Goal: Understand process/instructions: Learn how to perform a task or action

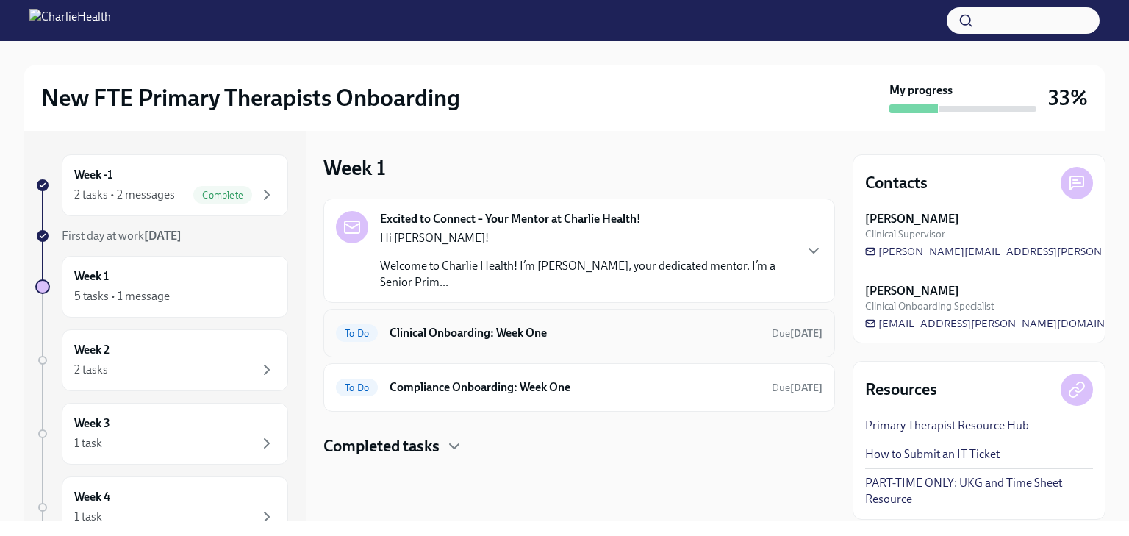
click at [487, 332] on h6 "Clinical Onboarding: Week One" at bounding box center [575, 333] width 371 height 16
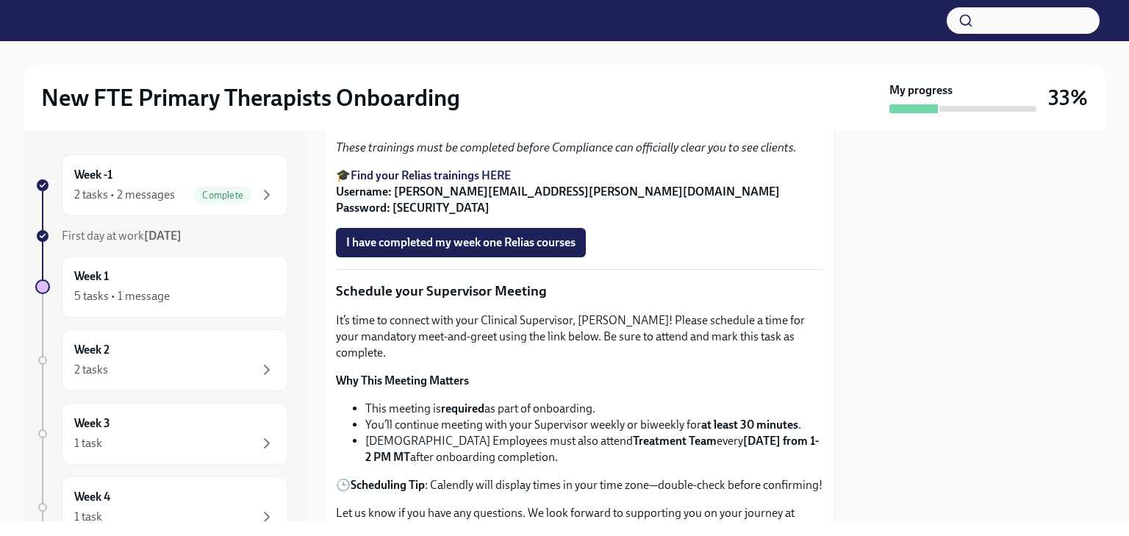
scroll to position [956, 0]
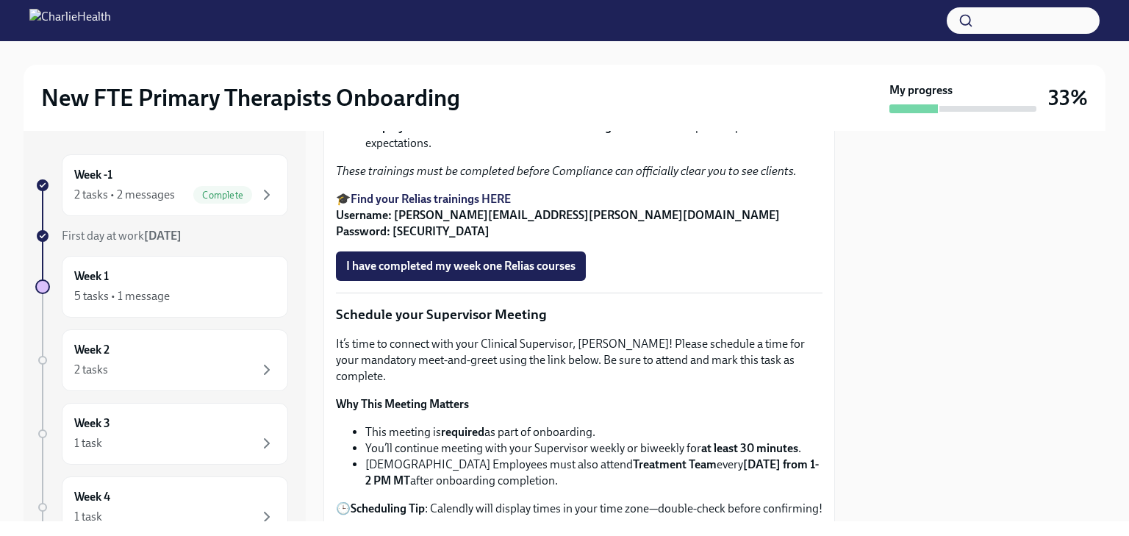
click at [482, 206] on strong "Find your Relias trainings HERE" at bounding box center [431, 199] width 160 height 14
drag, startPoint x: 549, startPoint y: 416, endPoint x: 396, endPoint y: 427, distance: 154.0
click at [396, 240] on p "🎓 Find your Relias trainings HERE Username: [PERSON_NAME][EMAIL_ADDRESS][PERSON…" at bounding box center [579, 215] width 487 height 49
click at [404, 238] on strong "Username: [PERSON_NAME][EMAIL_ADDRESS][PERSON_NAME][DOMAIN_NAME] Password: [SEC…" at bounding box center [558, 223] width 444 height 30
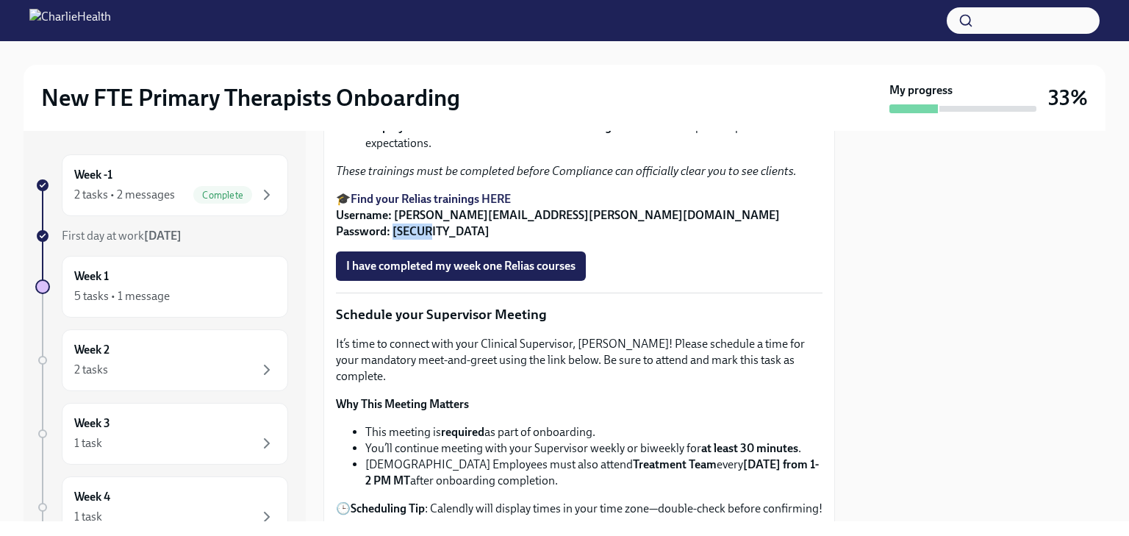
copy strong "ch1234"
click at [560, 103] on li "De-Escalation Techniques : Learn how to navigate challenging situations with cl…" at bounding box center [593, 95] width 457 height 16
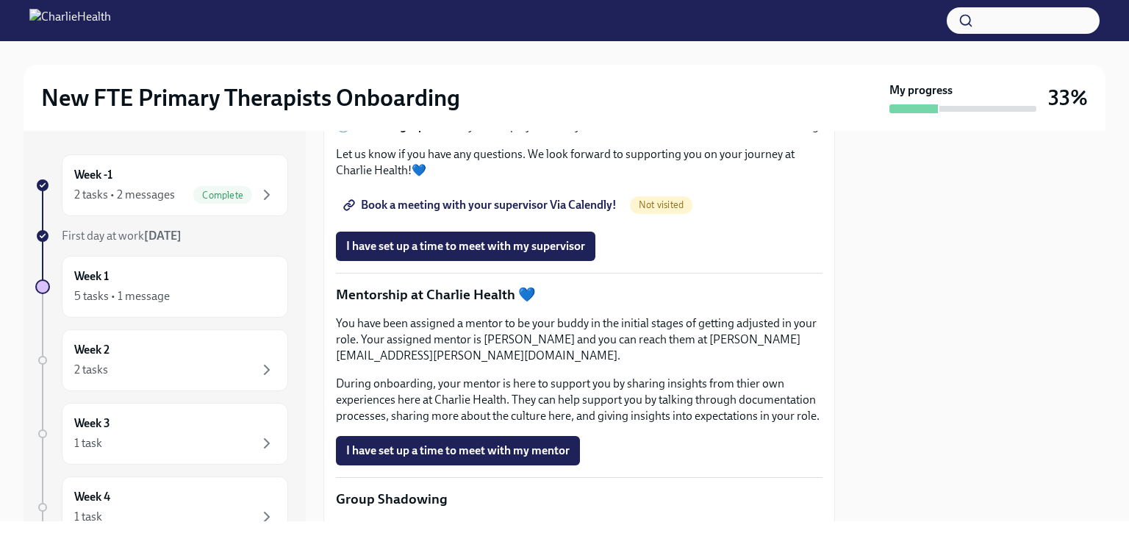
scroll to position [1347, 0]
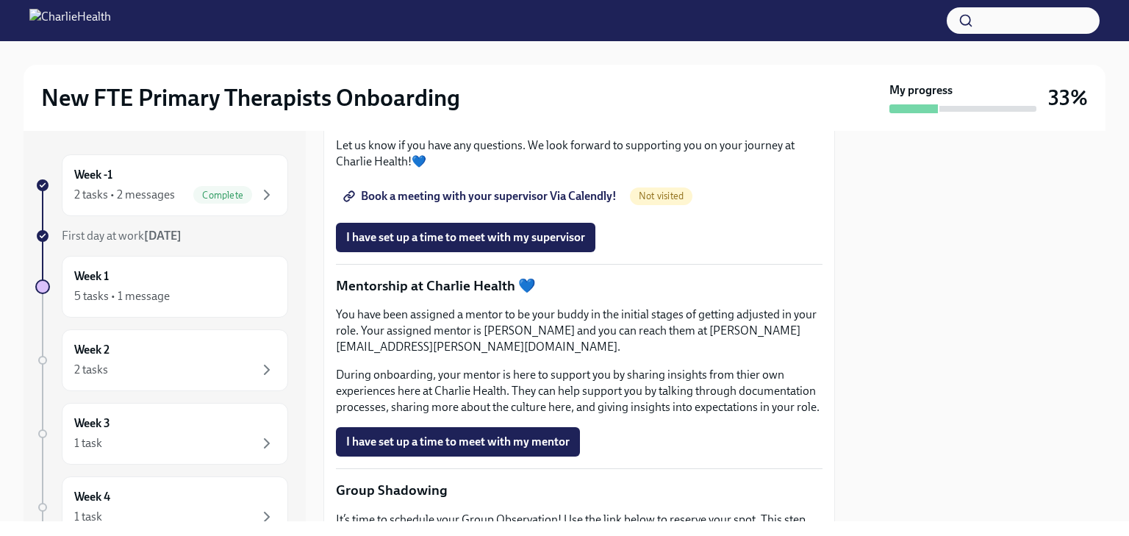
click at [528, 204] on span "Book a meeting with your supervisor Via Calendly!" at bounding box center [481, 196] width 271 height 15
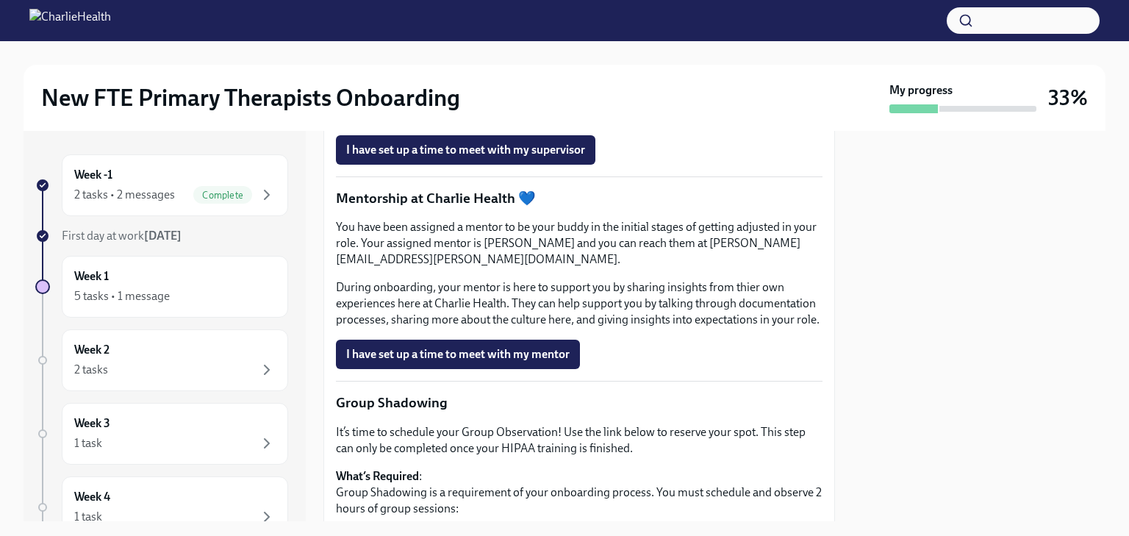
scroll to position [1470, 0]
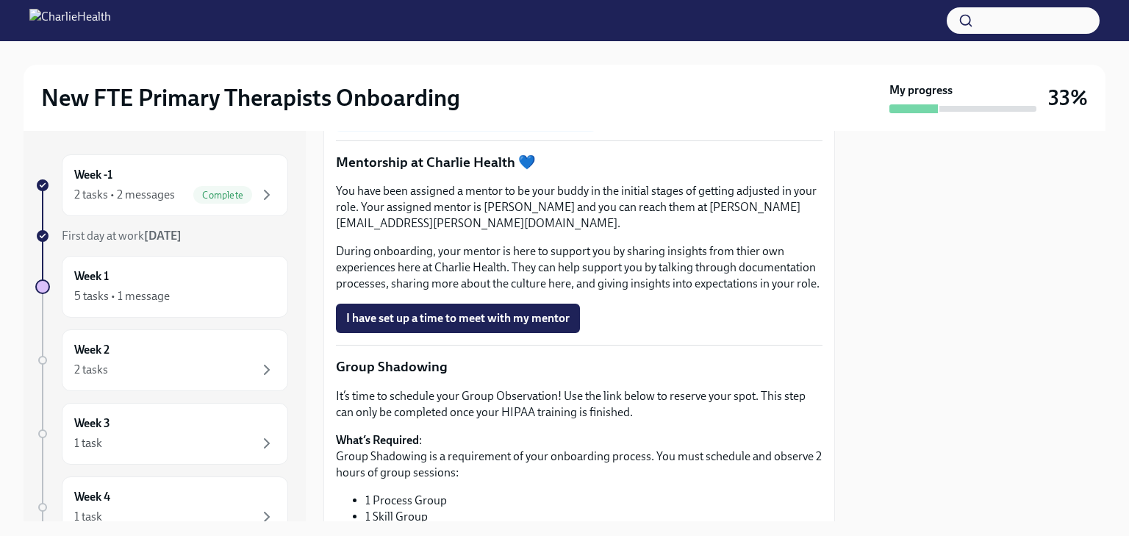
click at [514, 121] on span "I have set up a time to meet with my supervisor" at bounding box center [465, 114] width 239 height 15
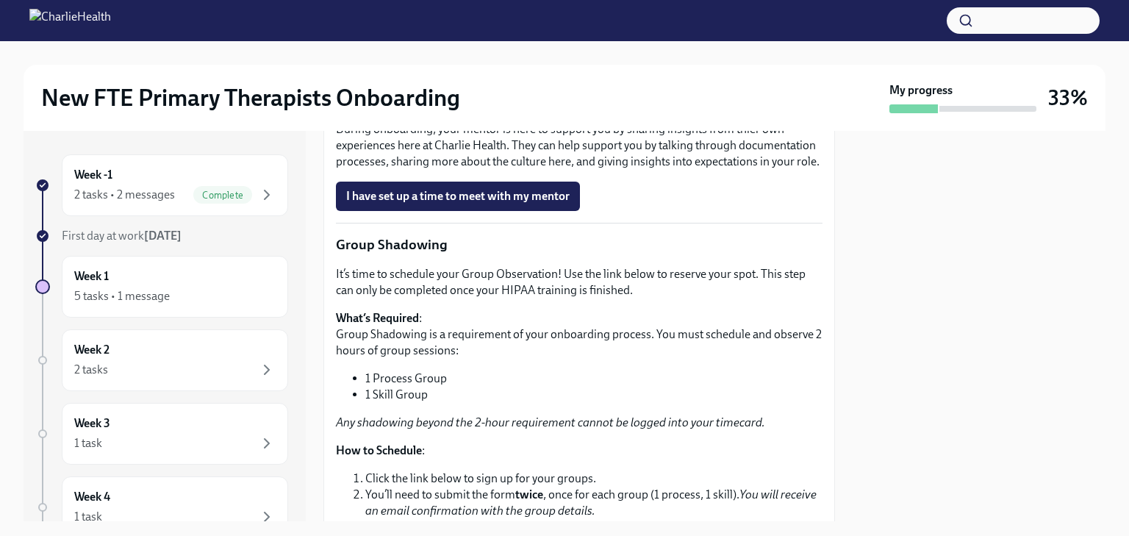
scroll to position [1544, 0]
